Goal: Obtain resource: Download file/media

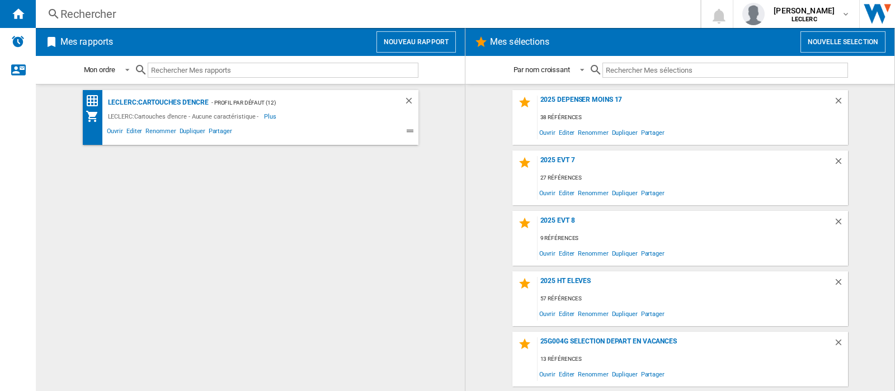
click at [848, 49] on button "Nouvelle selection" at bounding box center [842, 41] width 85 height 21
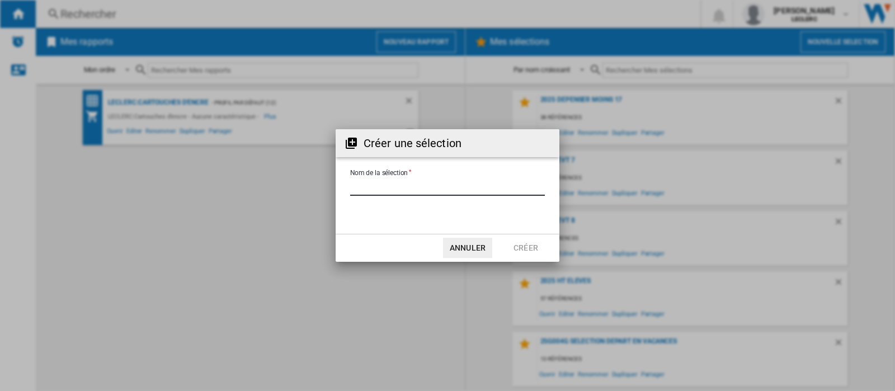
click at [453, 183] on input "Nom de la sélection" at bounding box center [447, 187] width 195 height 17
type input "*********"
click at [519, 250] on button "Créer" at bounding box center [525, 248] width 49 height 20
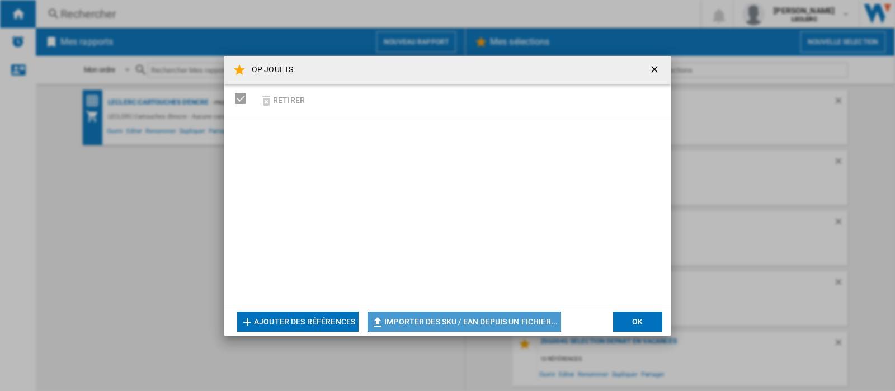
click at [523, 323] on button "Importer des SKU / EAN depuis un fichier..." at bounding box center [463, 321] width 193 height 20
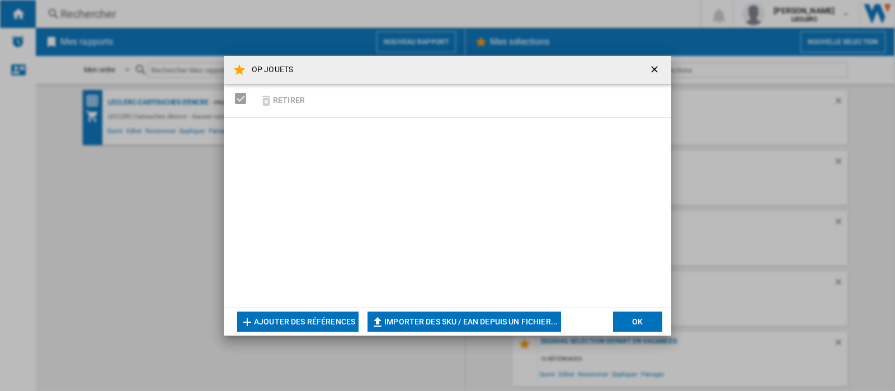
type input "**********"
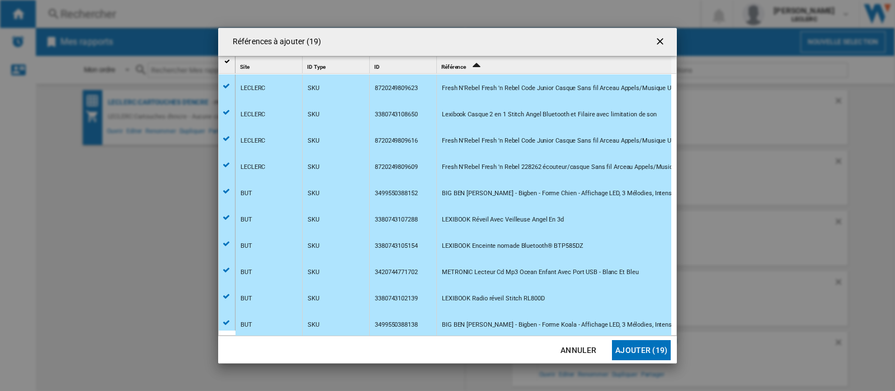
click at [646, 352] on button "Ajouter (19)" at bounding box center [641, 350] width 59 height 20
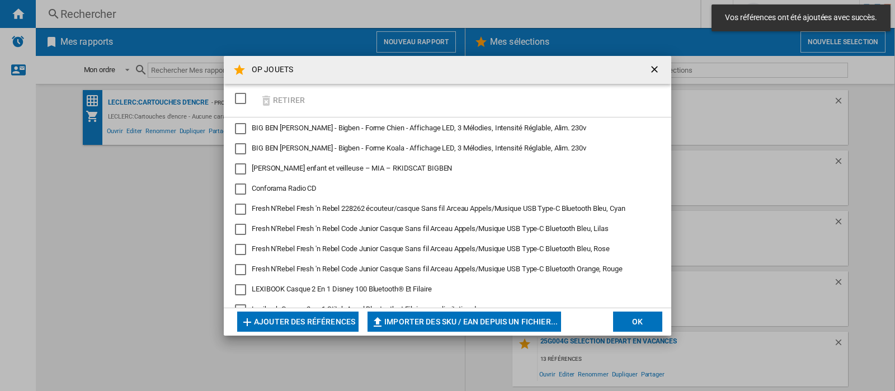
click at [650, 319] on button "OK" at bounding box center [637, 321] width 49 height 20
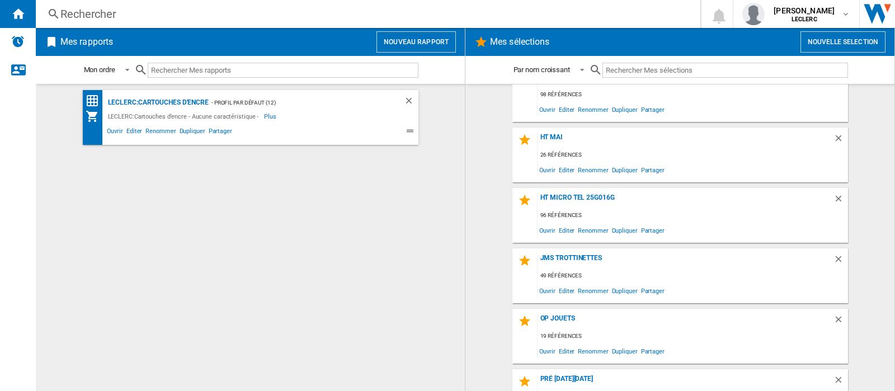
scroll to position [1118, 0]
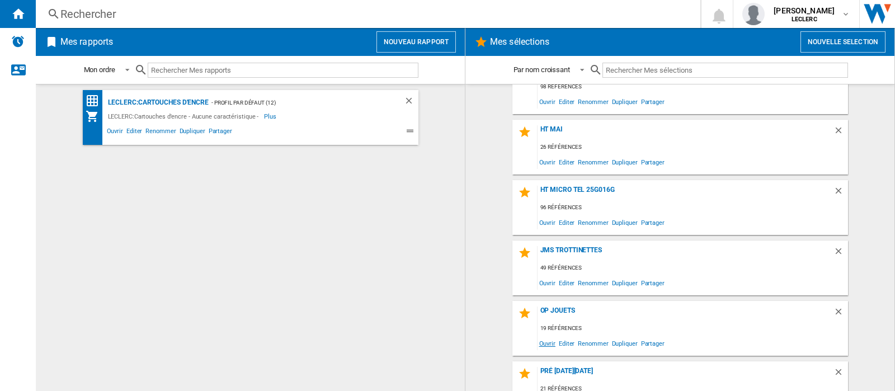
click at [544, 343] on span "Ouvrir" at bounding box center [547, 342] width 20 height 15
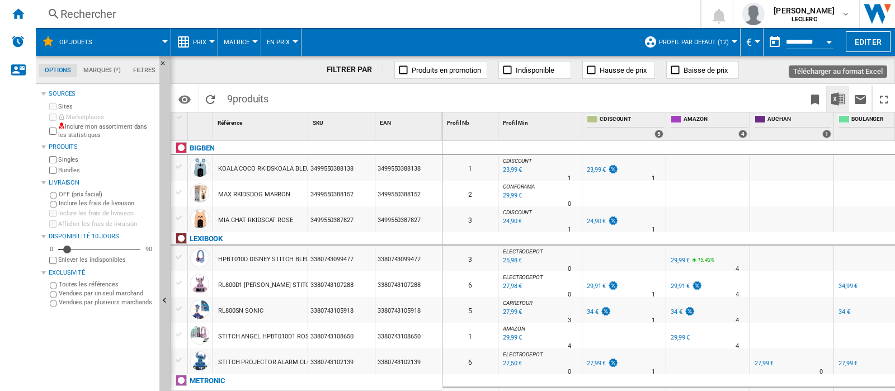
click at [836, 103] on img "Télécharger au format Excel" at bounding box center [837, 98] width 13 height 13
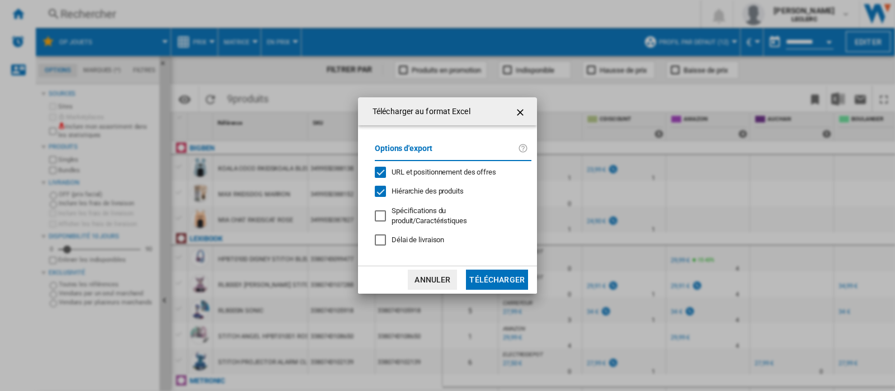
click at [490, 282] on button "Télécharger" at bounding box center [497, 279] width 62 height 20
